Goal: Transaction & Acquisition: Register for event/course

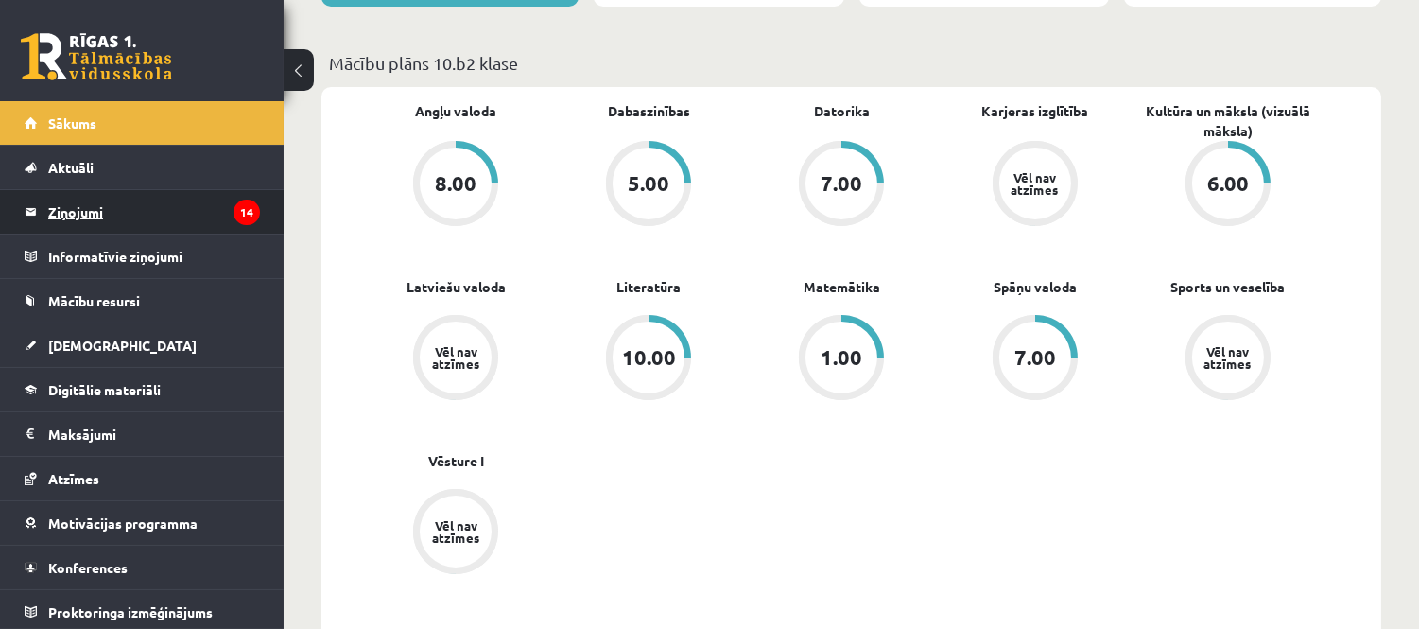
scroll to position [5, 0]
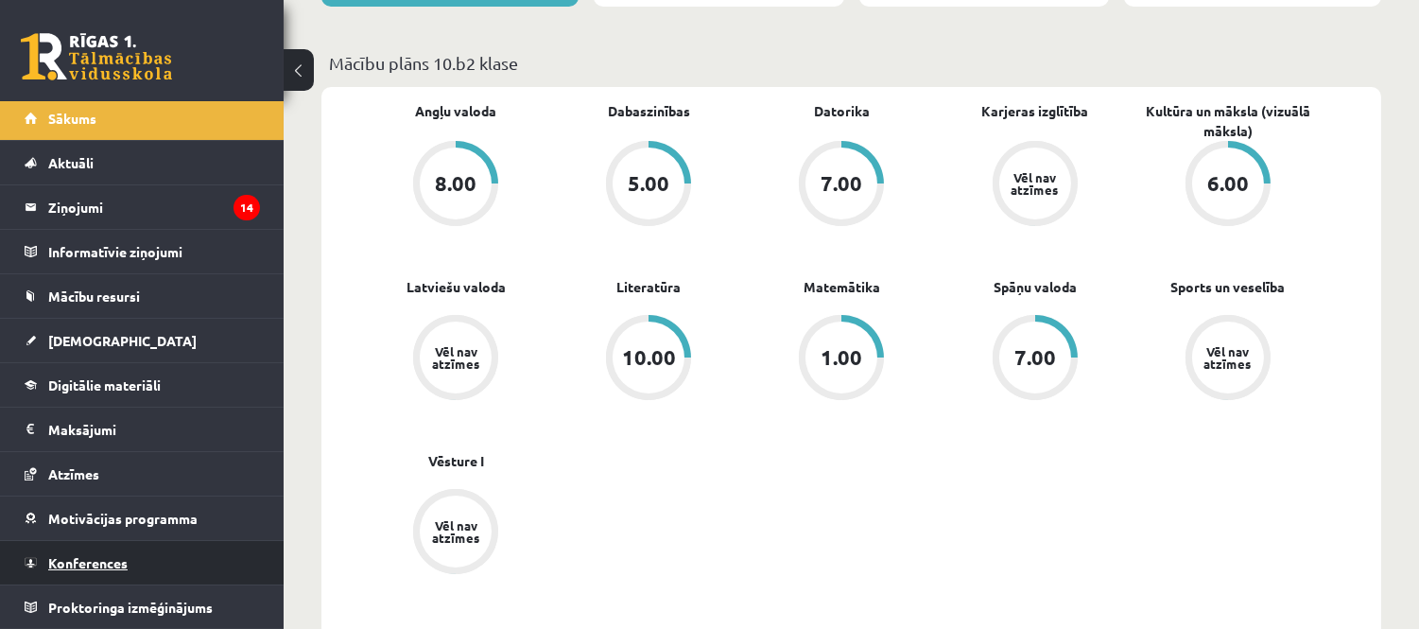
click at [151, 562] on link "Konferences" at bounding box center [142, 562] width 235 height 43
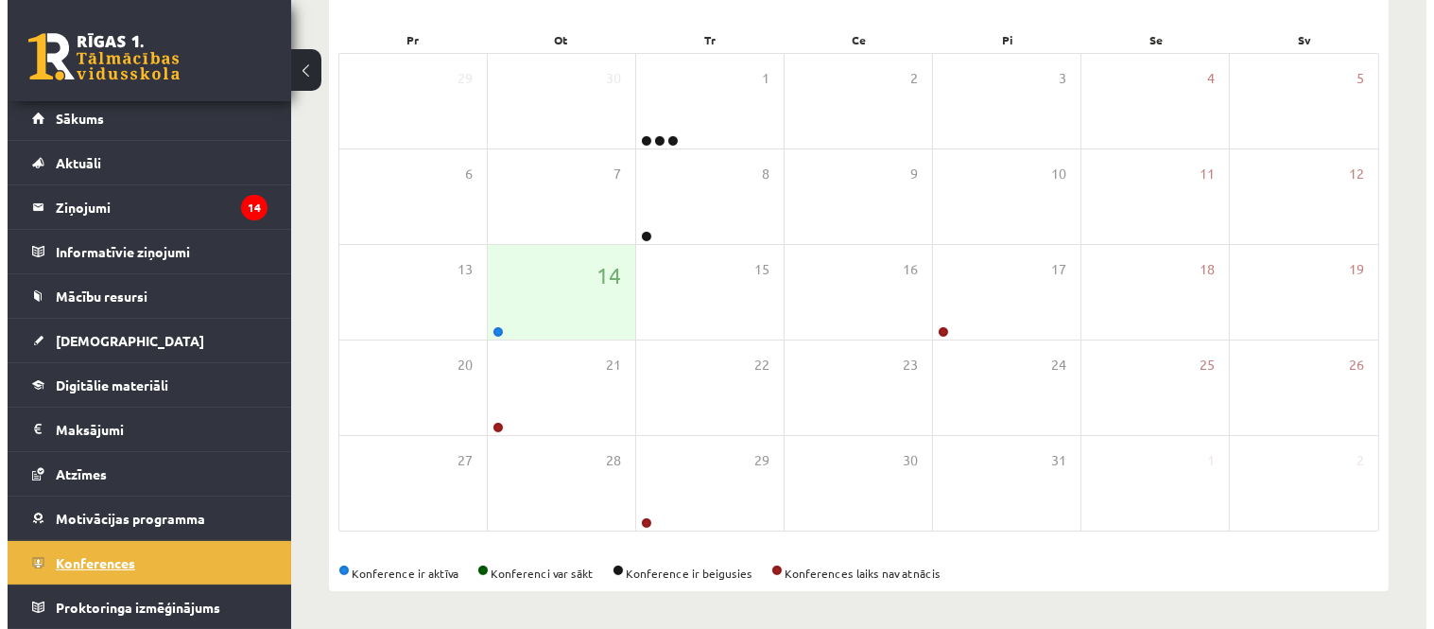
scroll to position [274, 0]
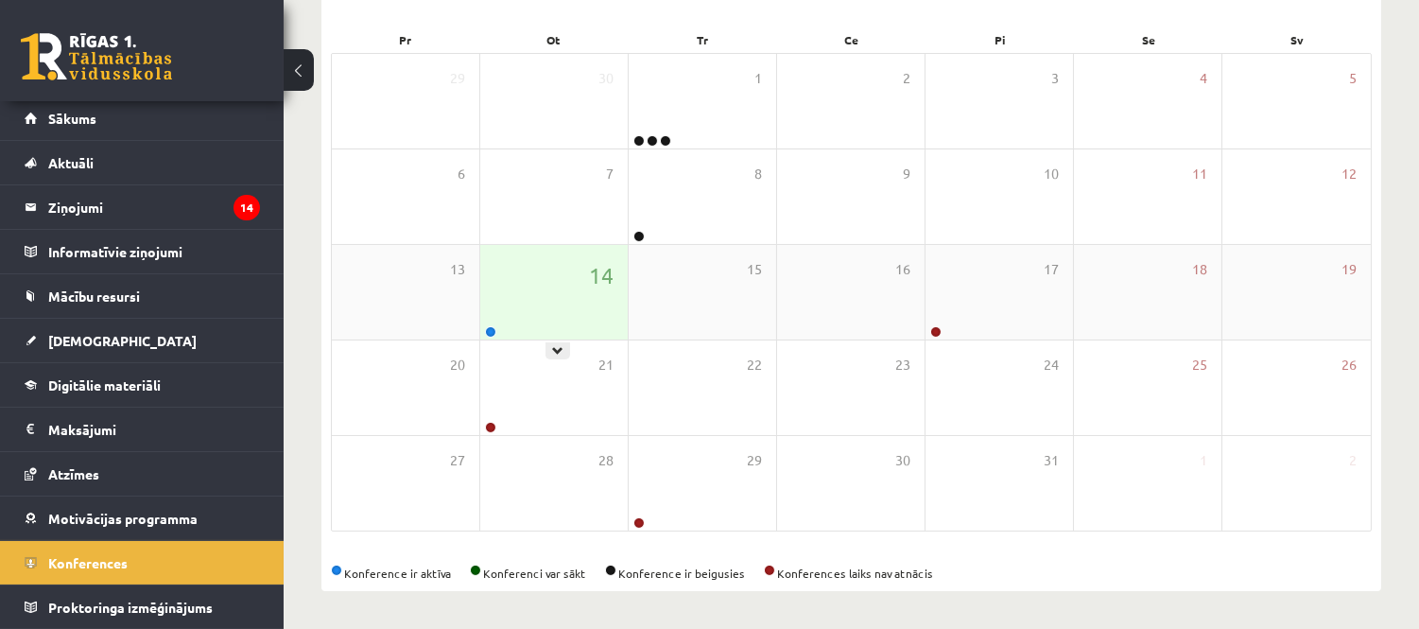
click at [539, 316] on div "14" at bounding box center [553, 292] width 147 height 95
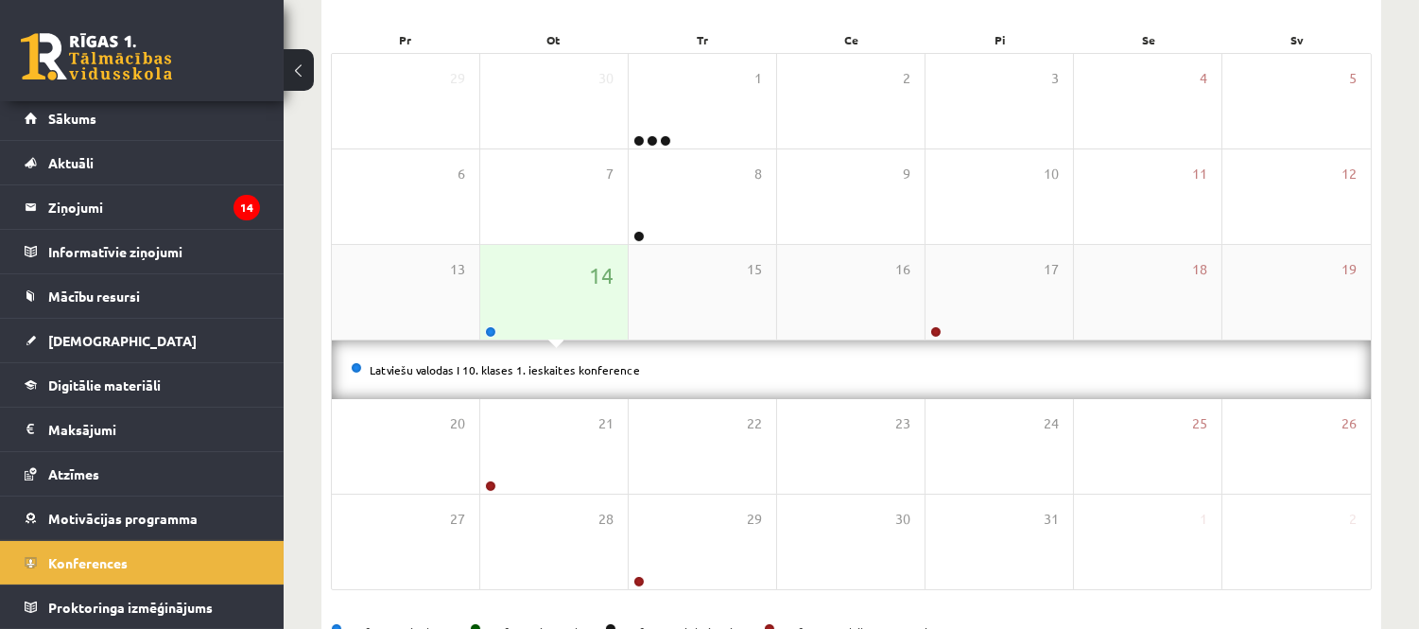
click at [562, 318] on div "14" at bounding box center [553, 292] width 147 height 95
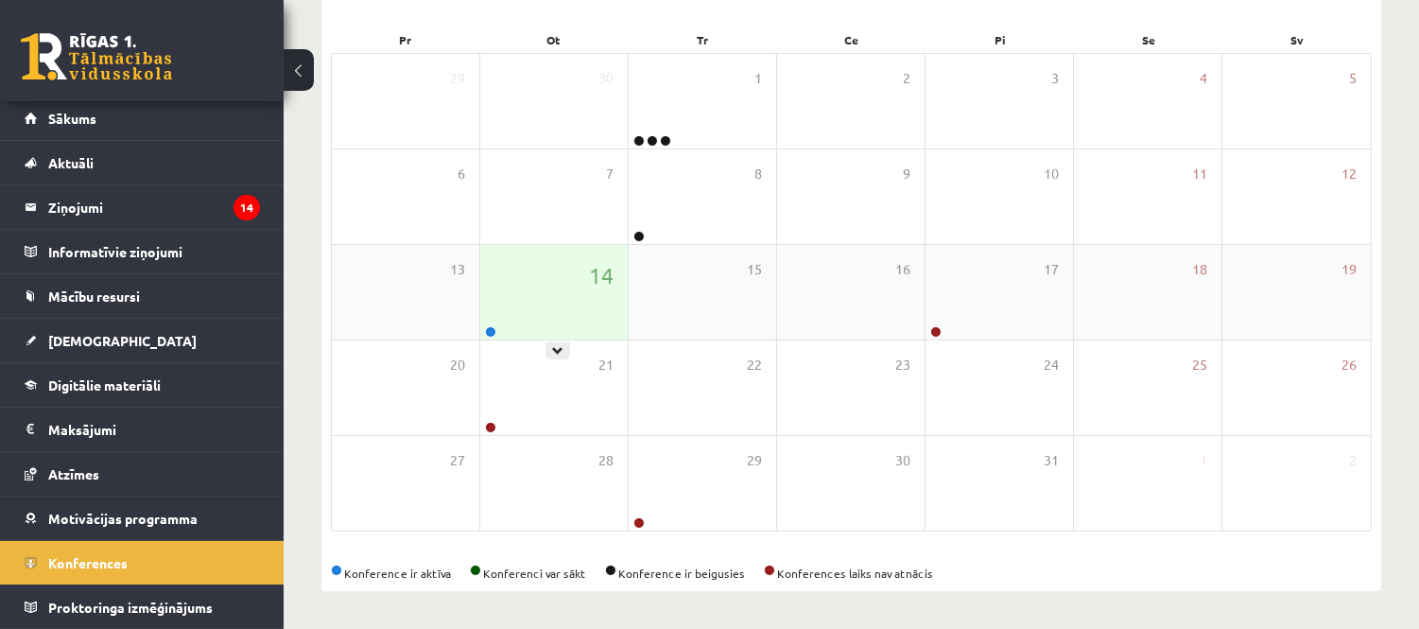
drag, startPoint x: 535, startPoint y: 317, endPoint x: 526, endPoint y: 355, distance: 39.0
click at [535, 319] on div "14" at bounding box center [553, 292] width 147 height 95
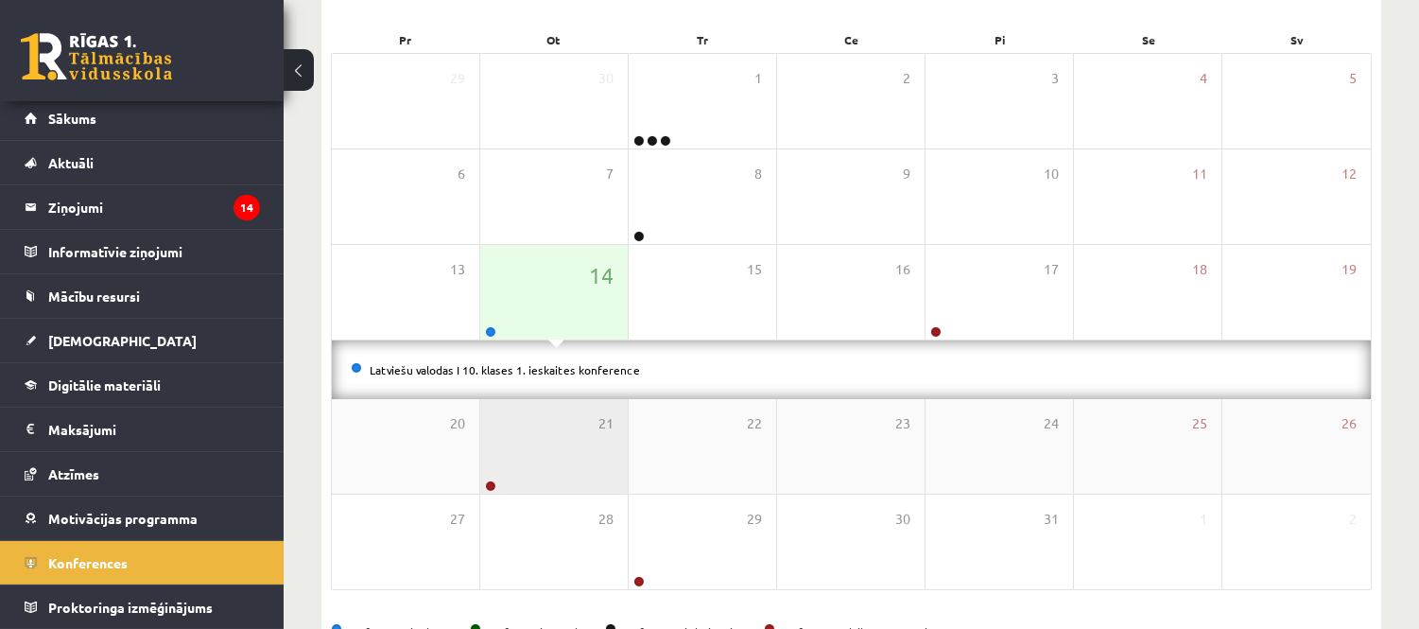
click at [522, 371] on link "Latviešu valodas I 10. klases 1. ieskaites konference" at bounding box center [505, 369] width 270 height 15
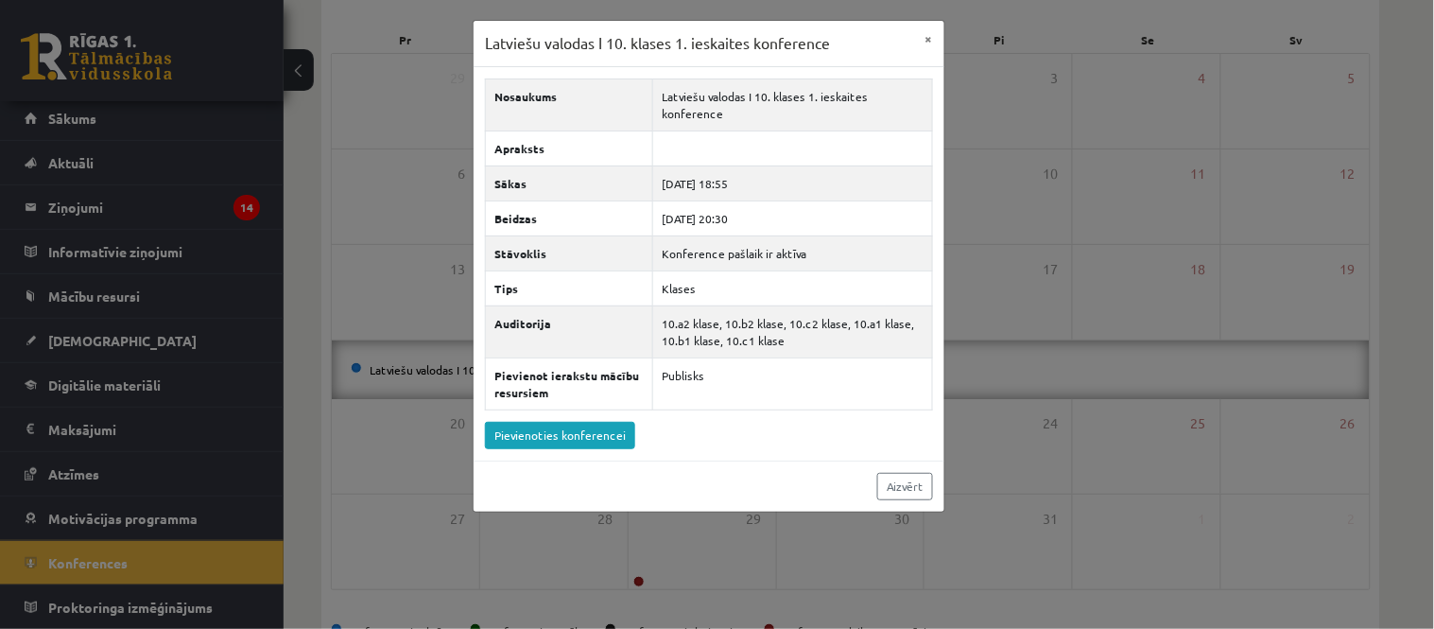
click at [563, 450] on div "Nosaukums Latviešu valodas I 10. klases 1. ieskaites konference Apraksts Sākas …" at bounding box center [709, 263] width 471 height 393
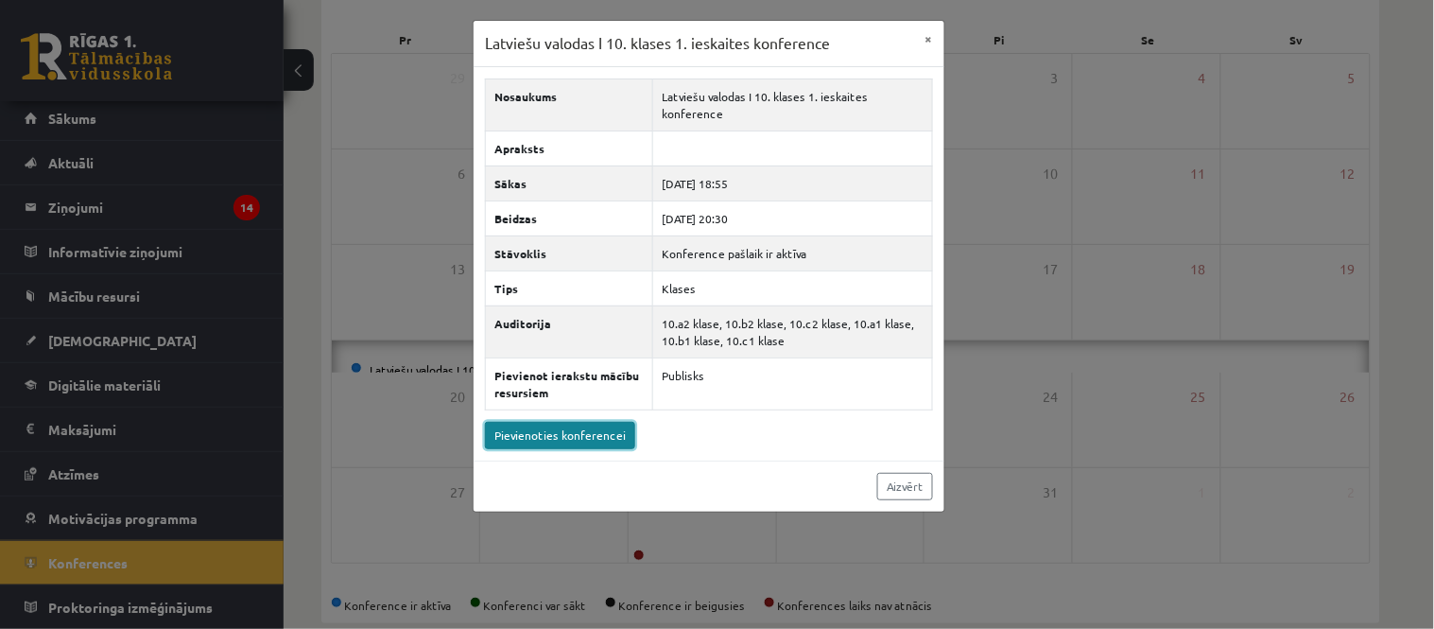
click at [572, 441] on link "Pievienoties konferencei" at bounding box center [560, 435] width 150 height 27
